Goal: Task Accomplishment & Management: Use online tool/utility

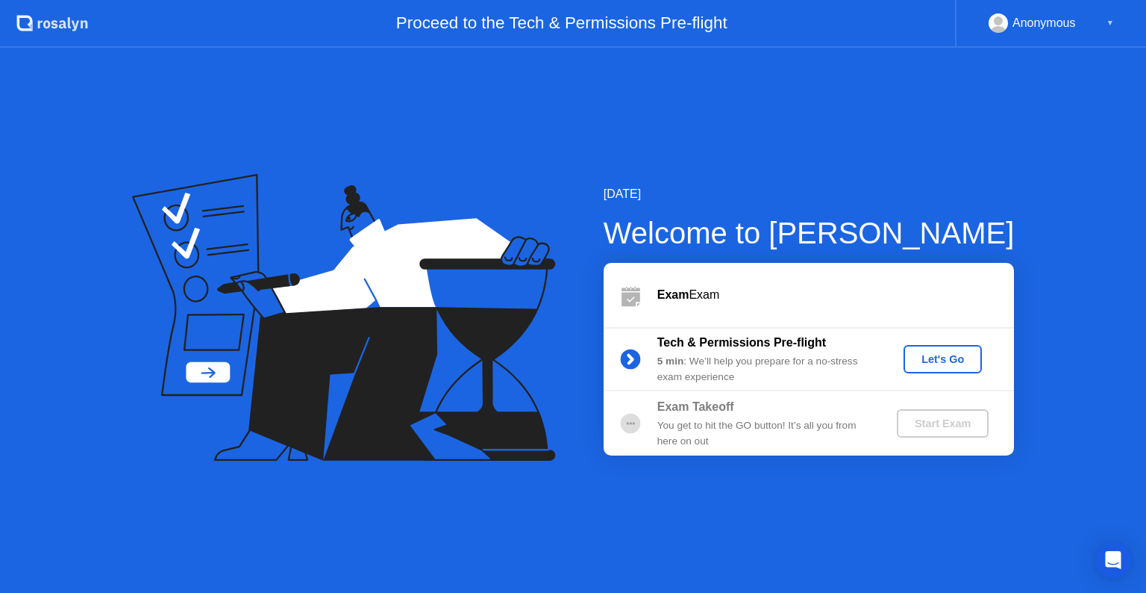
click at [955, 353] on div "Let's Go" at bounding box center [943, 359] width 66 height 12
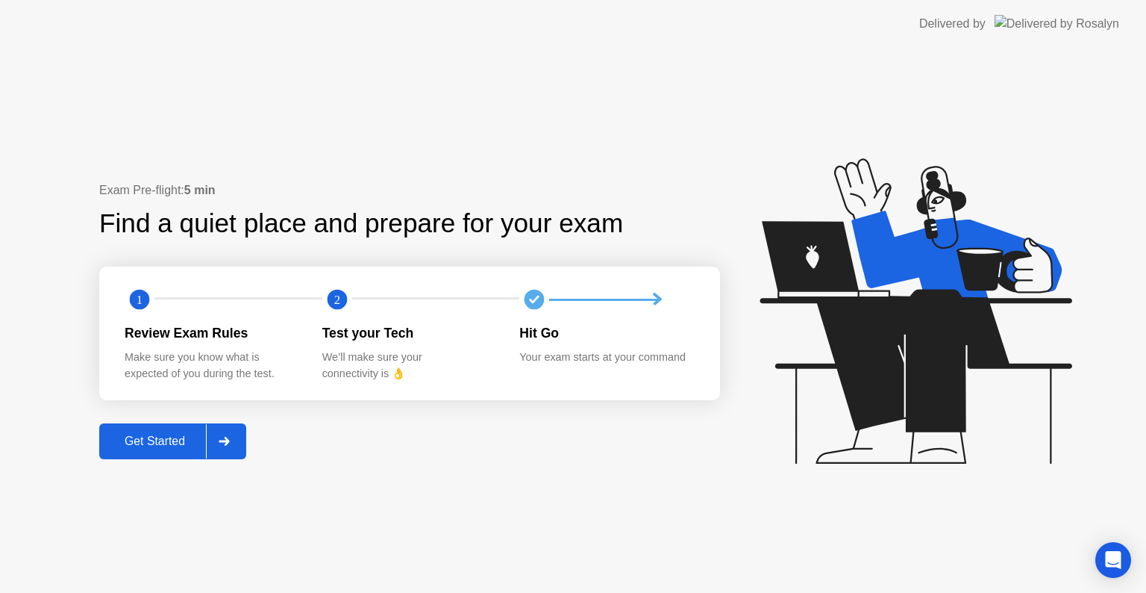
click at [143, 454] on button "Get Started" at bounding box center [172, 441] width 147 height 36
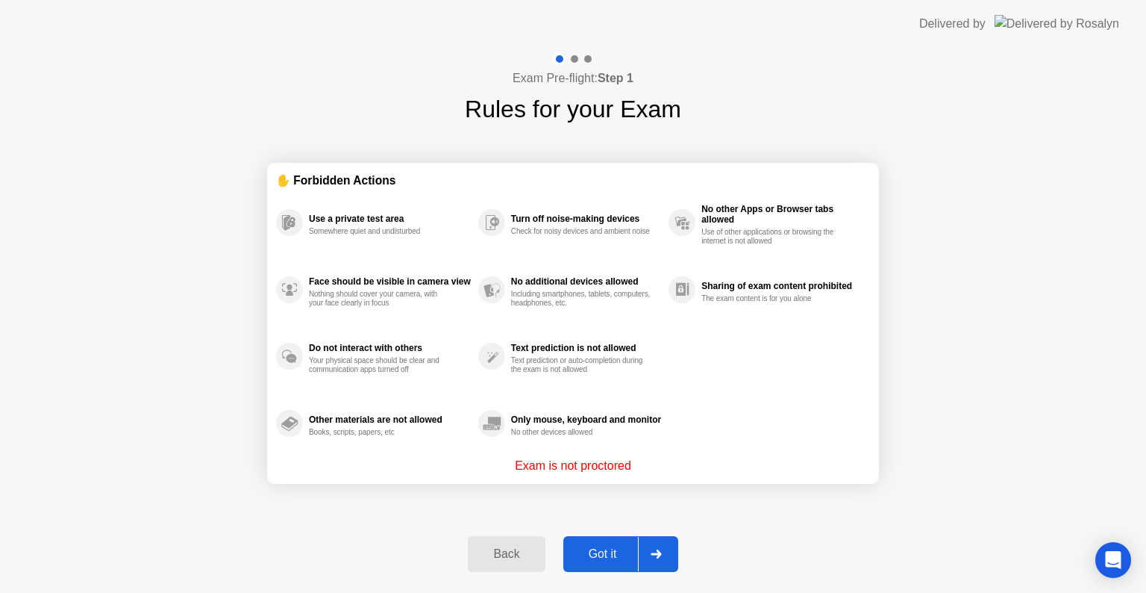
click at [623, 541] on button "Got it" at bounding box center [621, 554] width 115 height 36
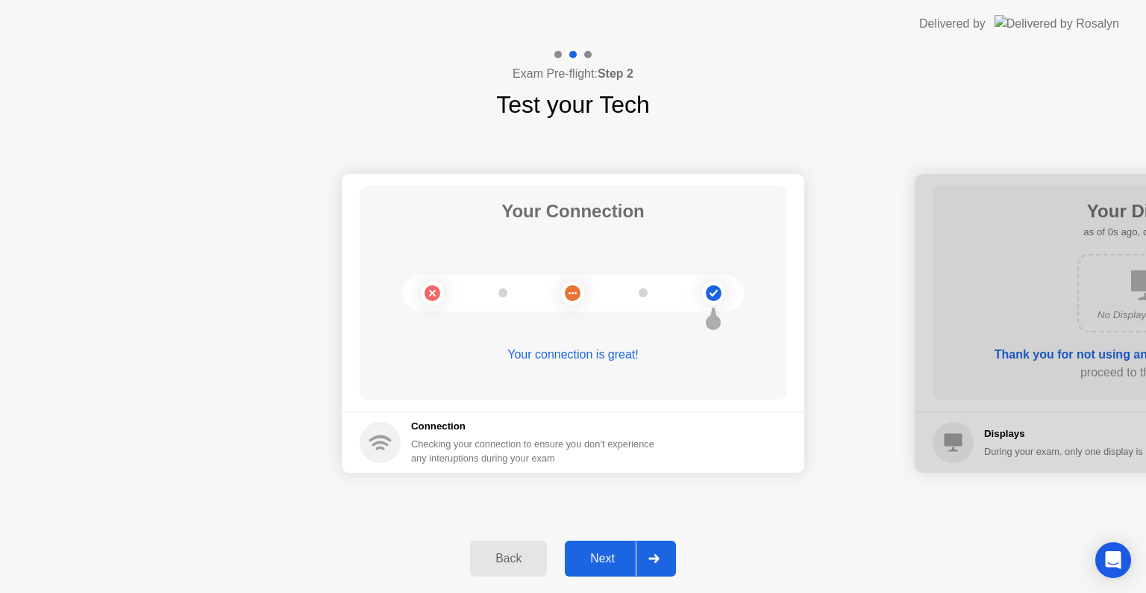
click at [624, 552] on div "Next" at bounding box center [603, 558] width 66 height 13
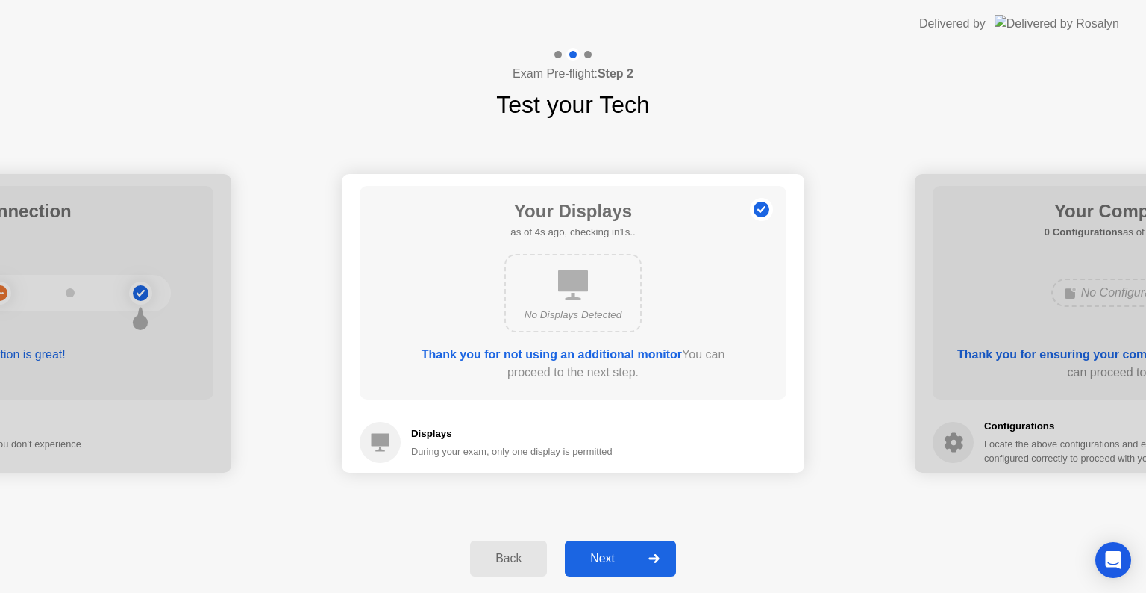
click at [624, 552] on div "Next" at bounding box center [603, 558] width 66 height 13
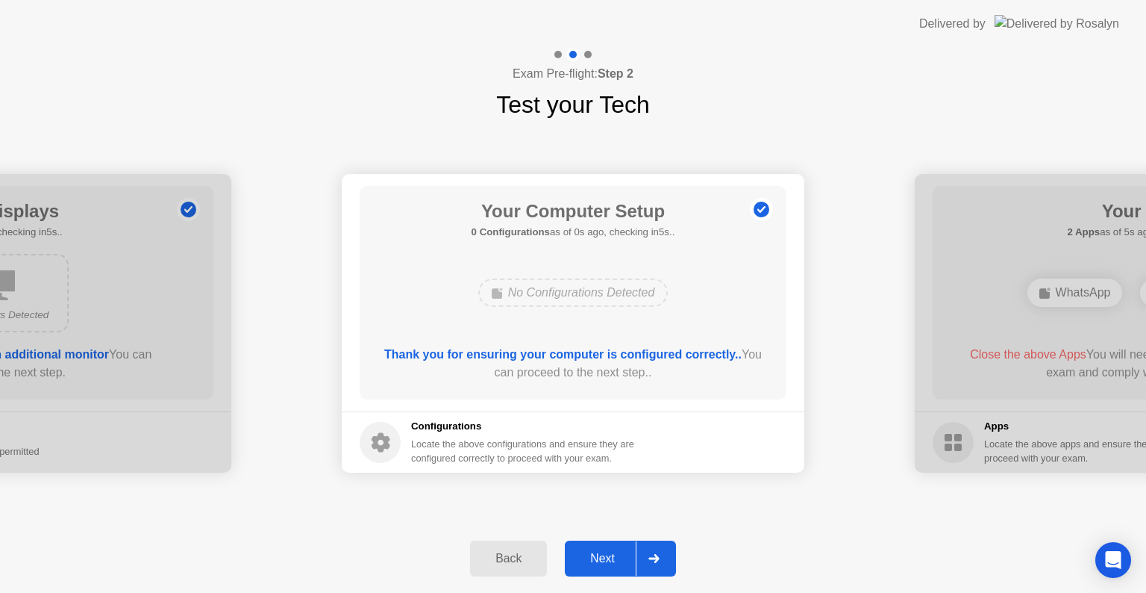
click at [624, 552] on div "Next" at bounding box center [603, 558] width 66 height 13
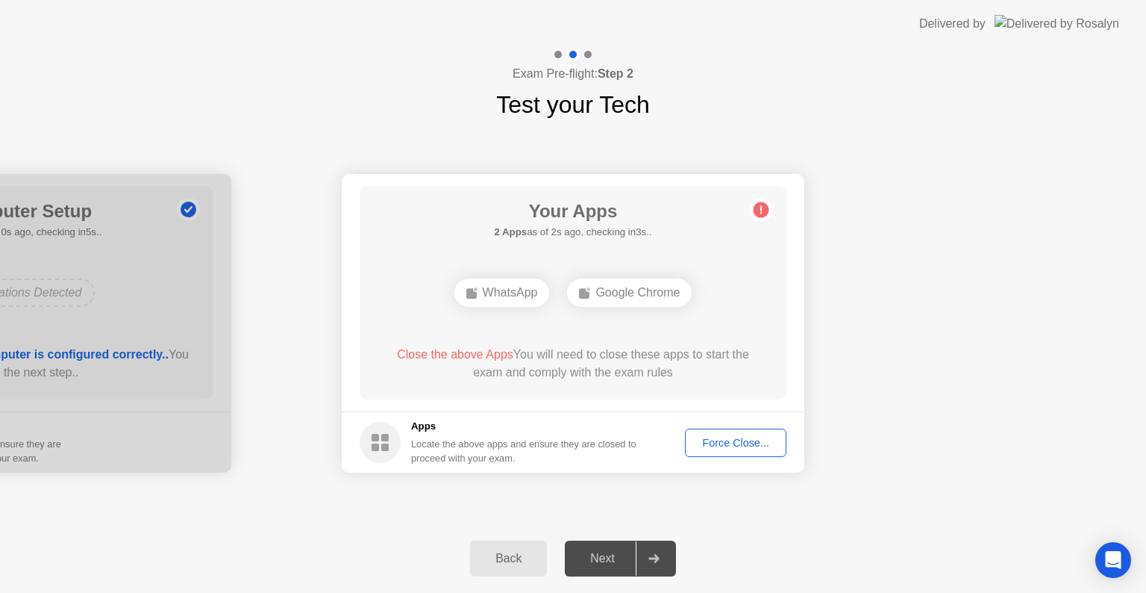
click at [746, 450] on button "Force Close..." at bounding box center [736, 442] width 102 height 28
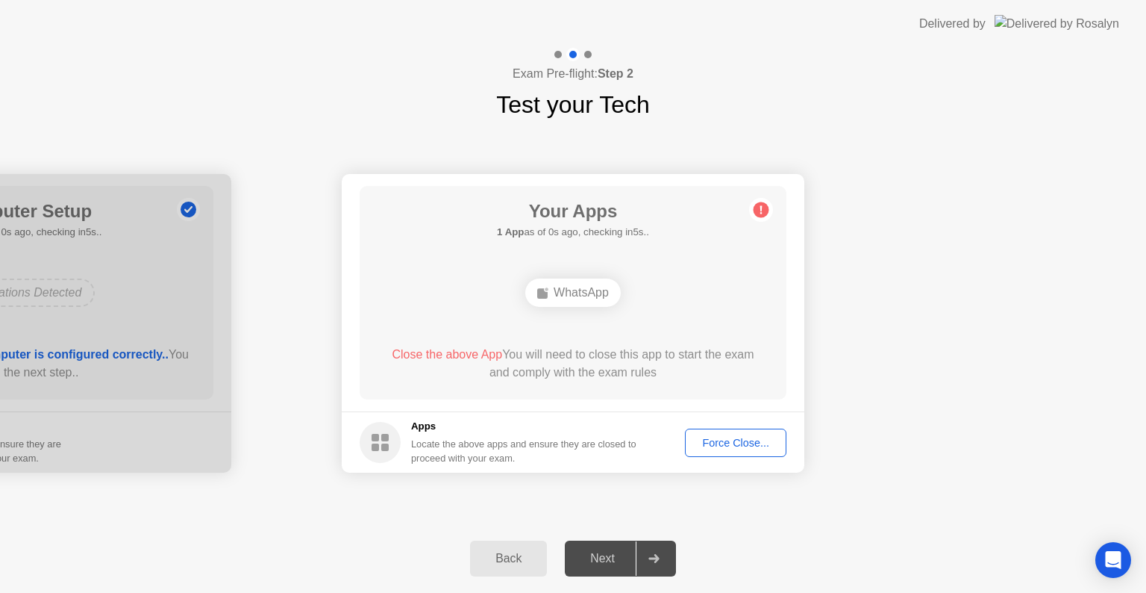
click at [716, 439] on div "Force Close..." at bounding box center [735, 443] width 91 height 12
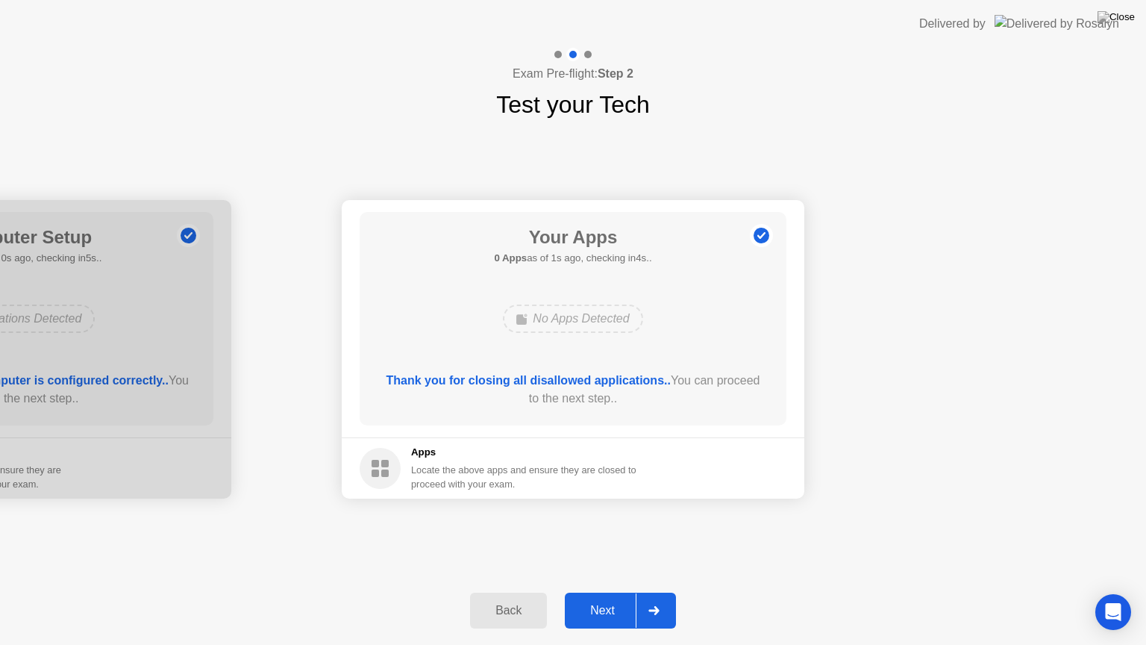
click at [620, 592] on button "Next" at bounding box center [620, 611] width 111 height 36
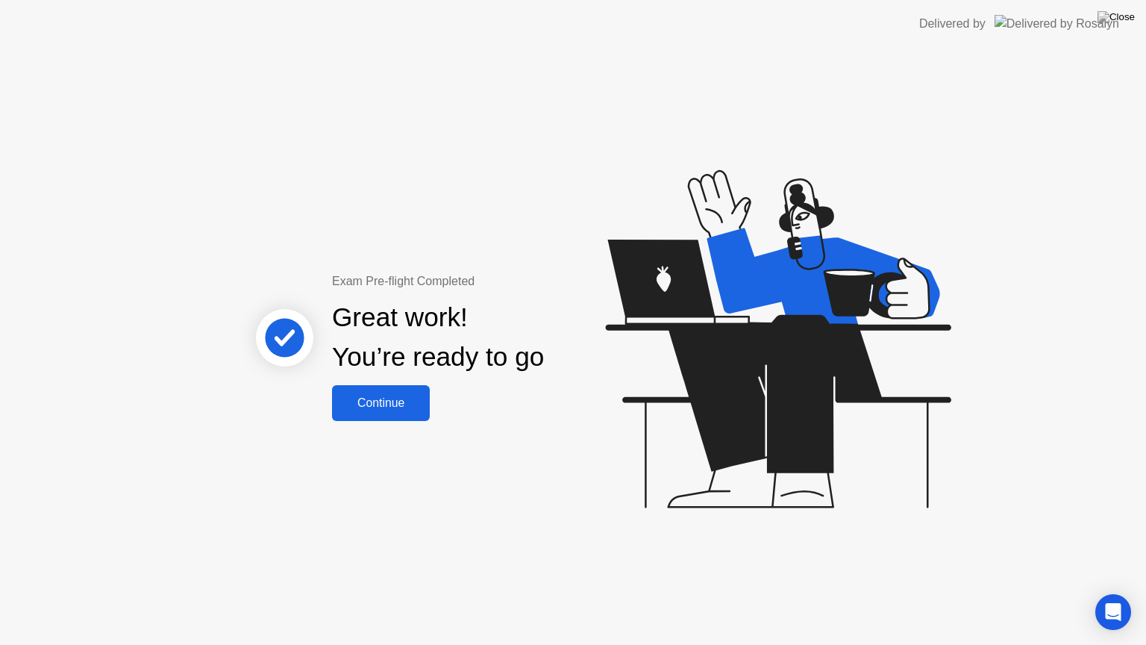
click at [363, 410] on div "Continue" at bounding box center [381, 402] width 89 height 13
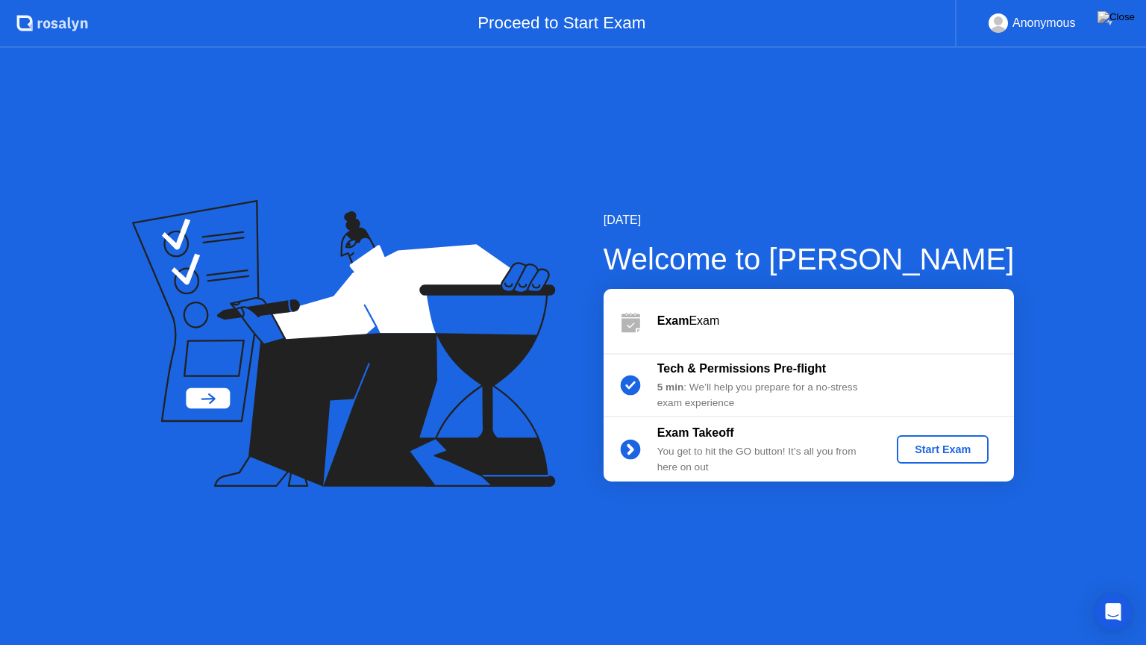
click at [952, 454] on div "Start Exam" at bounding box center [943, 449] width 80 height 12
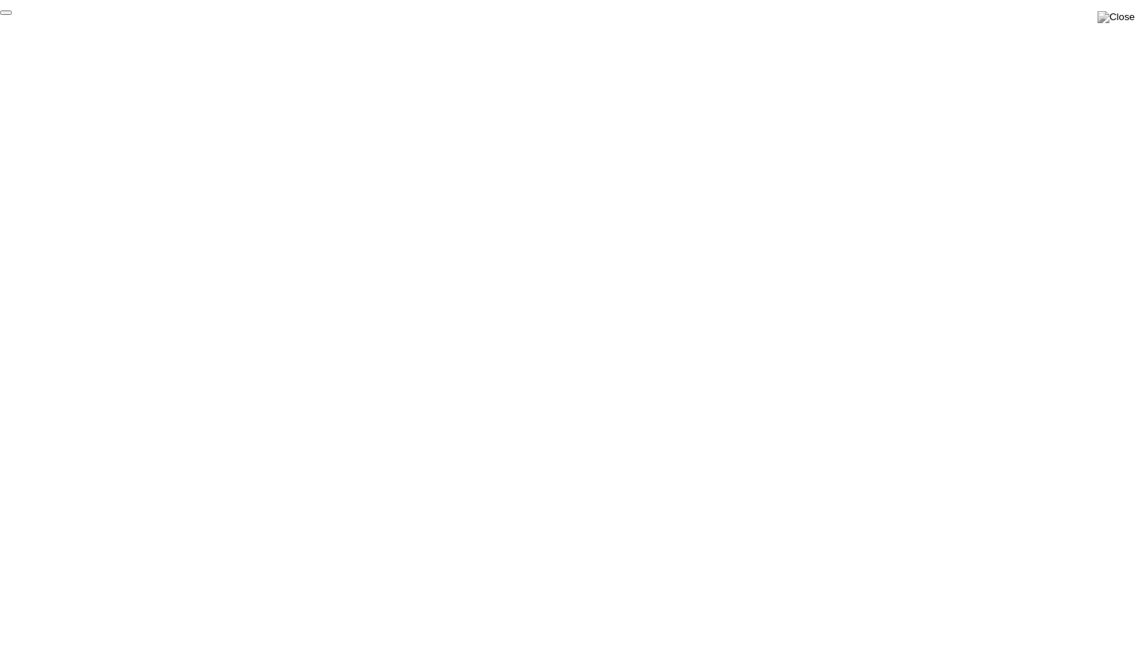
click div "End Proctoring Session"
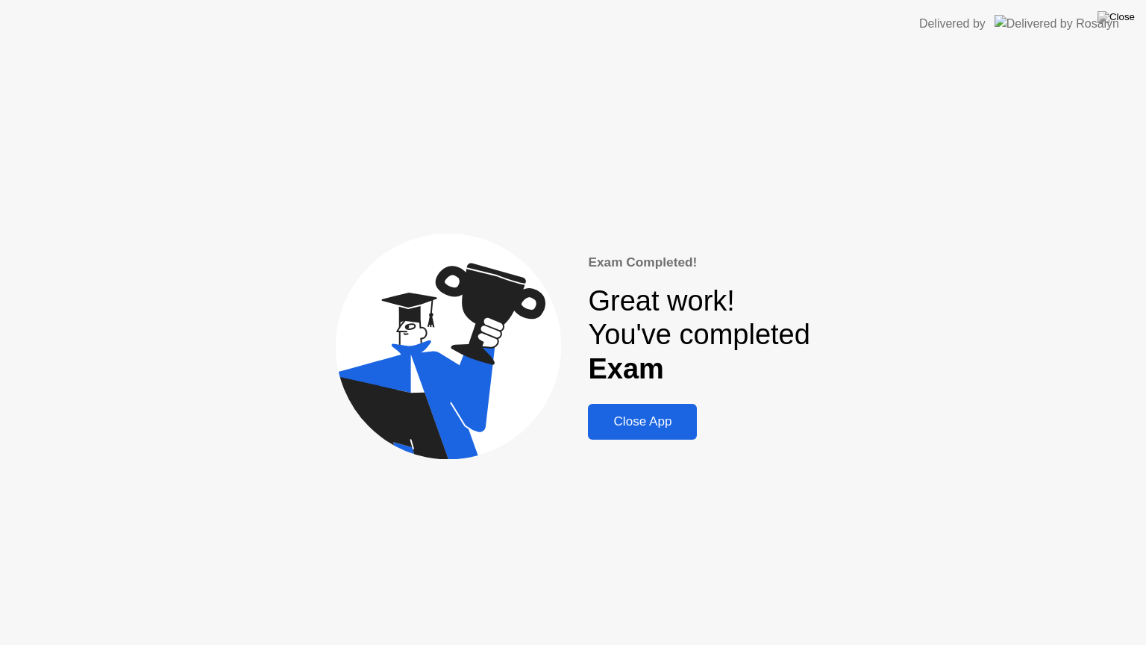
drag, startPoint x: 696, startPoint y: 422, endPoint x: 666, endPoint y: 423, distance: 29.9
click at [666, 423] on div "Exam Completed! Great work! You've completed Exam Close App" at bounding box center [699, 346] width 222 height 187
click at [666, 423] on div "Close App" at bounding box center [643, 421] width 100 height 15
